Goal: Information Seeking & Learning: Learn about a topic

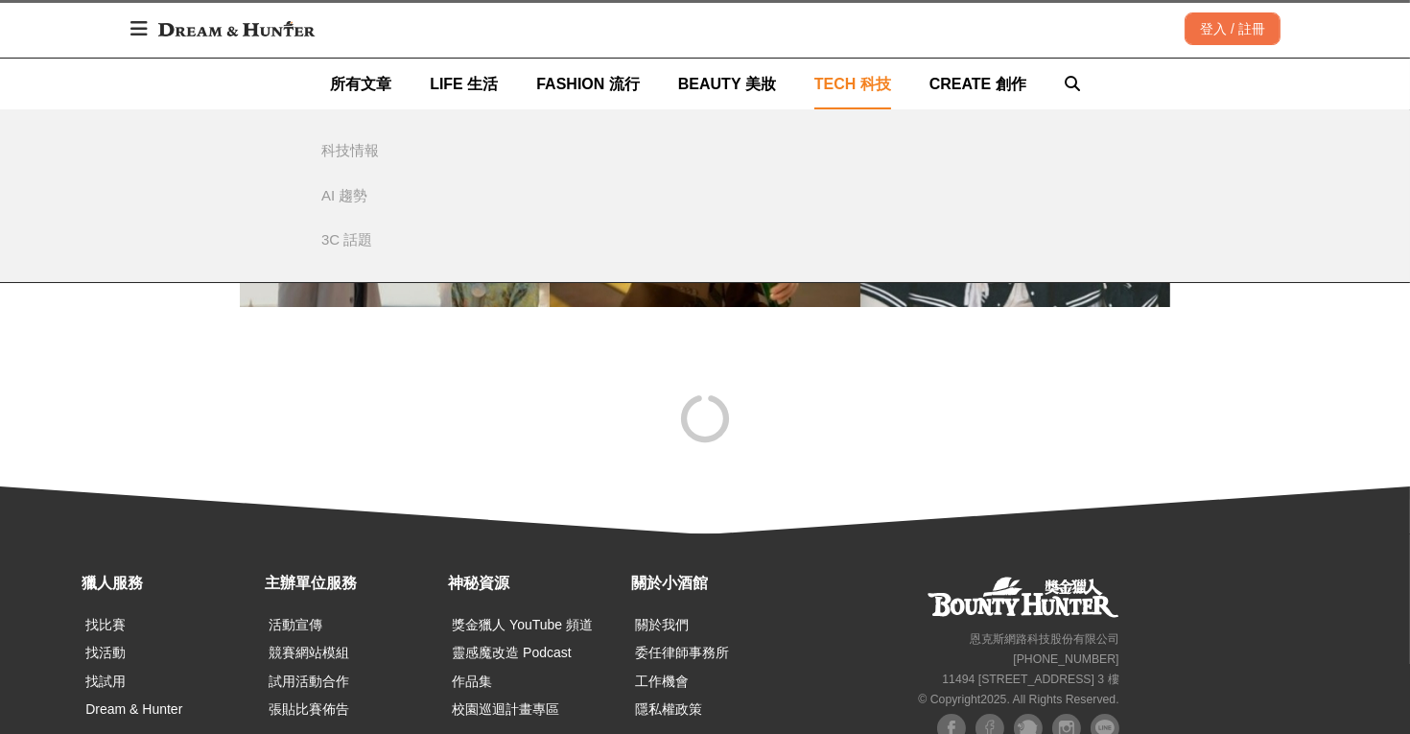
scroll to position [8447, 0]
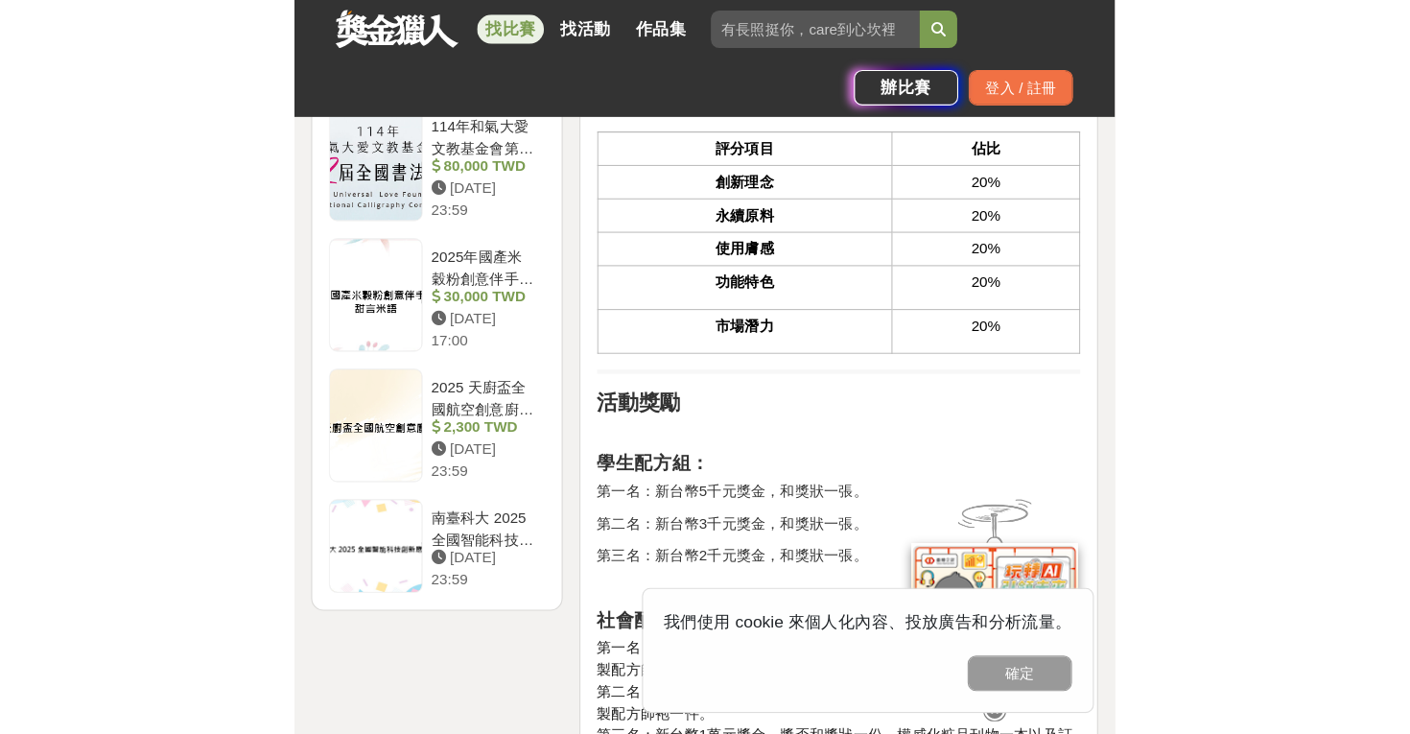
scroll to position [2685, 0]
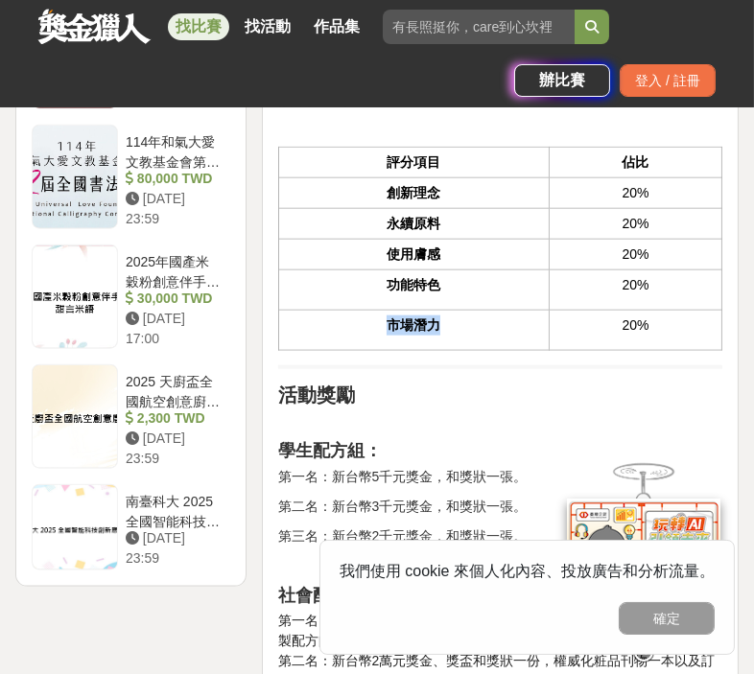
drag, startPoint x: 386, startPoint y: 359, endPoint x: 447, endPoint y: 360, distance: 60.4
click at [447, 336] on p "市場潛力" at bounding box center [414, 325] width 250 height 20
copy p "市場潛力"
drag, startPoint x: 400, startPoint y: 232, endPoint x: 438, endPoint y: 234, distance: 38.4
click at [438, 208] on th "創新理念" at bounding box center [413, 192] width 270 height 31
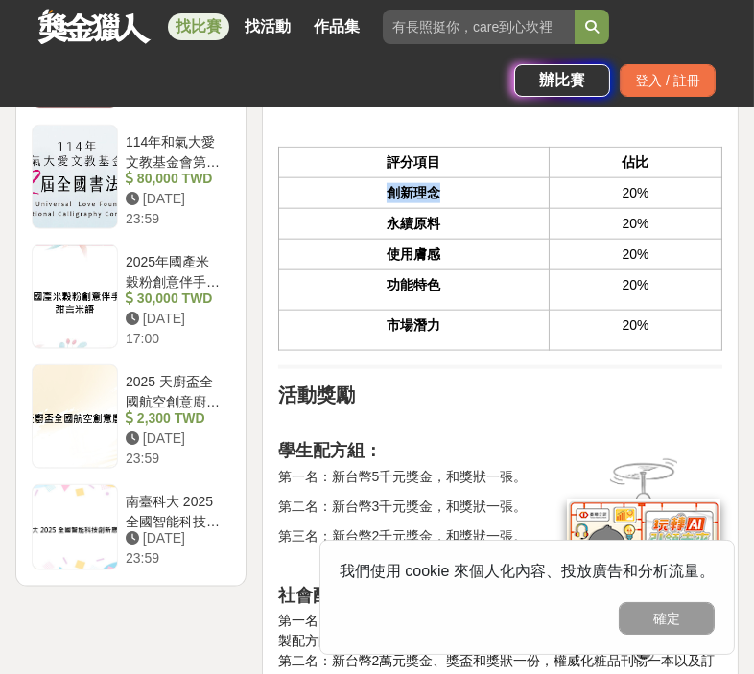
copy th "創新理念"
